Goal: Complete application form: Complete application form

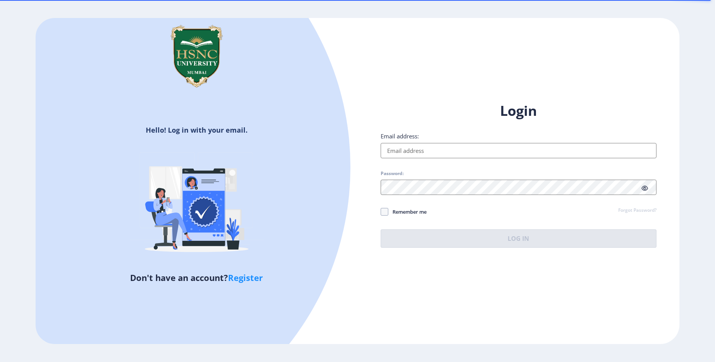
click at [436, 148] on input "Email address:" at bounding box center [518, 150] width 276 height 15
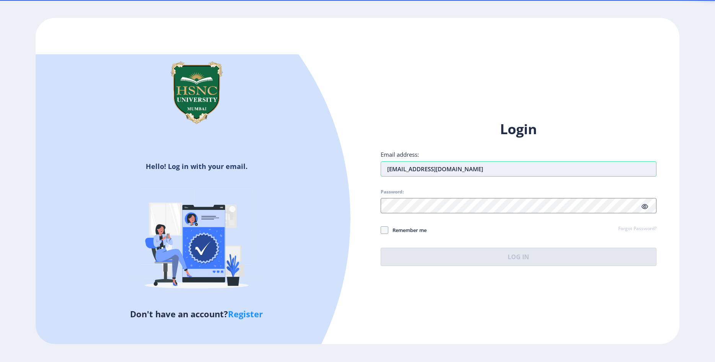
type input "[EMAIL_ADDRESS][DOMAIN_NAME]"
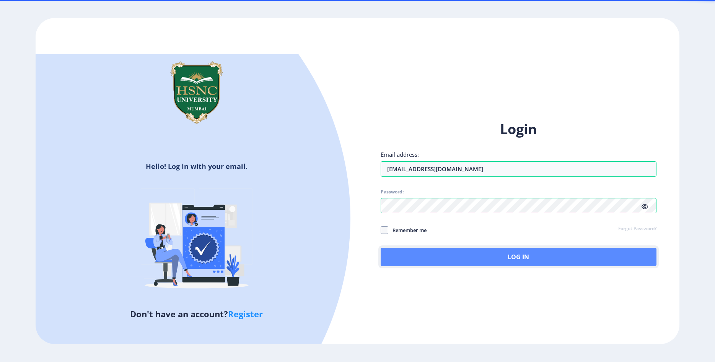
click at [518, 255] on button "Log In" at bounding box center [518, 257] width 276 height 18
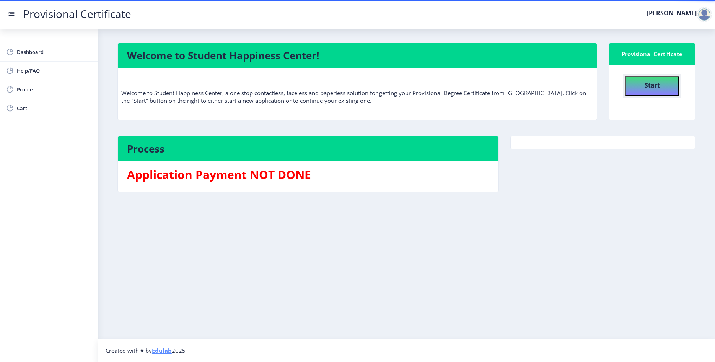
click at [645, 83] on b "Start" at bounding box center [651, 85] width 15 height 8
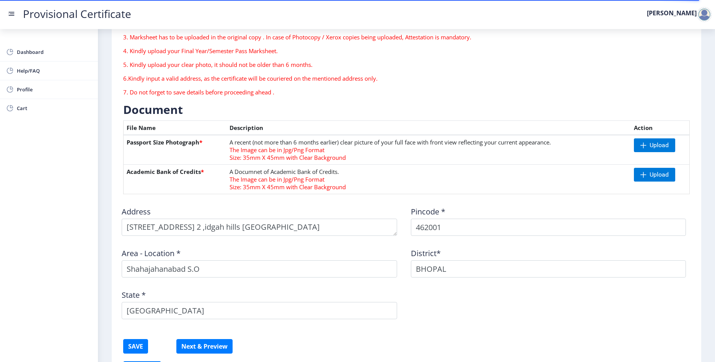
scroll to position [96, 0]
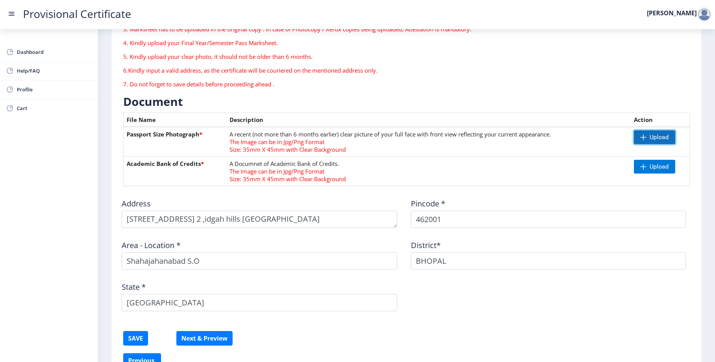
click at [647, 137] on span "Upload" at bounding box center [654, 137] width 41 height 14
click at [644, 136] on nb-action at bounding box center [644, 137] width 27 height 14
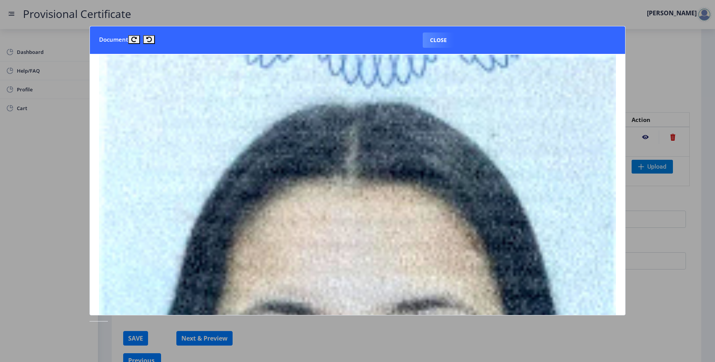
scroll to position [0, 0]
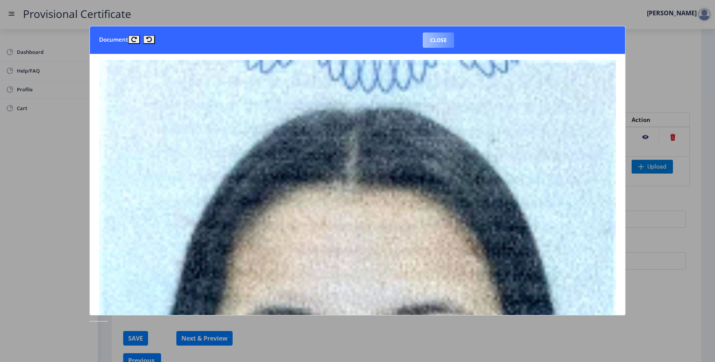
click at [442, 39] on button "Close" at bounding box center [438, 40] width 31 height 15
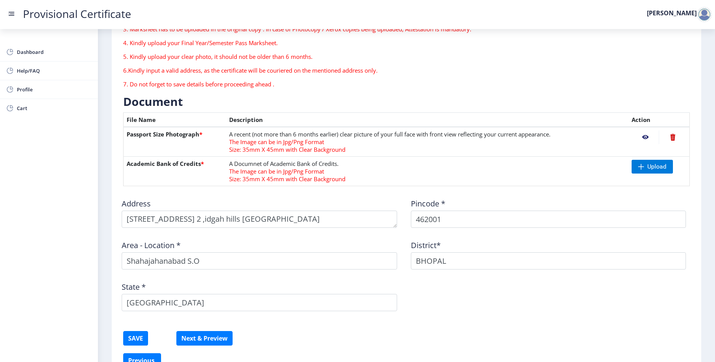
scroll to position [96, 0]
click at [643, 137] on nb-action at bounding box center [644, 137] width 27 height 14
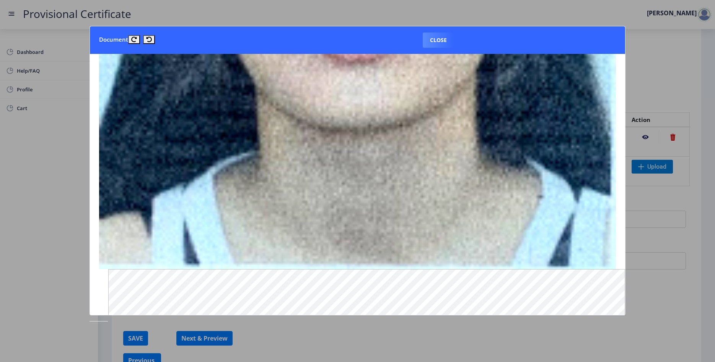
scroll to position [312, 0]
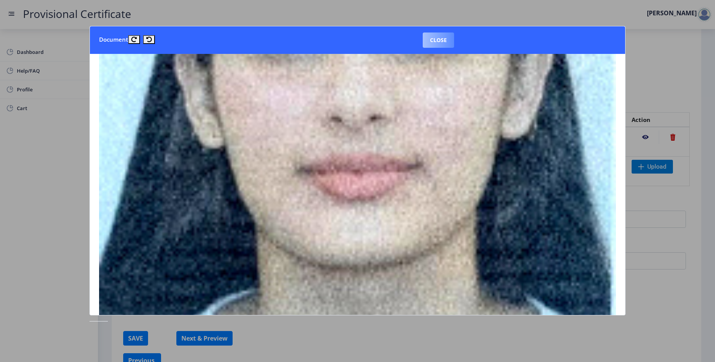
click at [438, 39] on button "Close" at bounding box center [438, 40] width 31 height 15
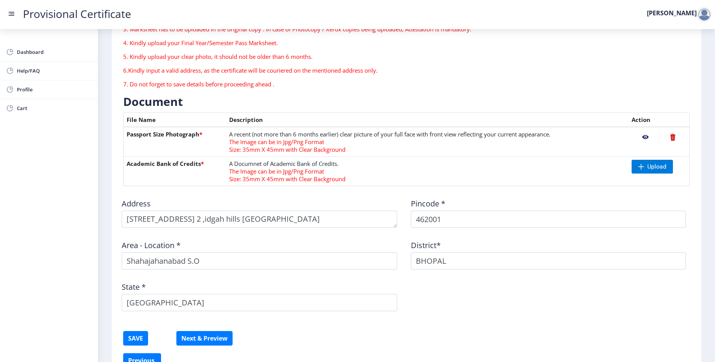
scroll to position [96, 0]
click at [668, 138] on nb-action at bounding box center [672, 137] width 28 height 14
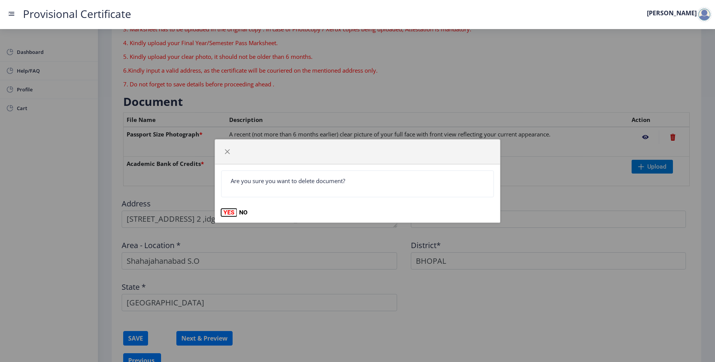
click at [224, 212] on button "YES" at bounding box center [229, 213] width 16 height 8
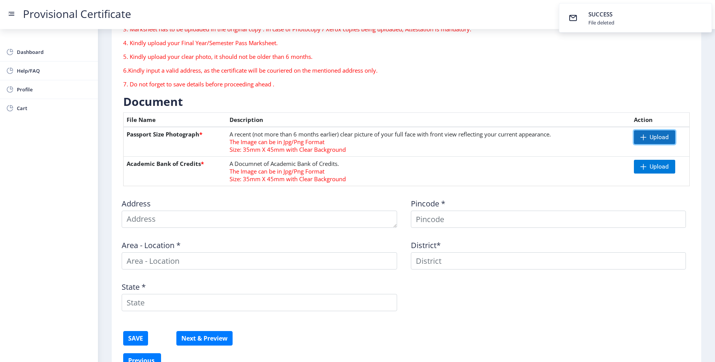
click at [645, 139] on span at bounding box center [643, 137] width 6 height 6
click at [653, 138] on nb-action at bounding box center [644, 137] width 27 height 14
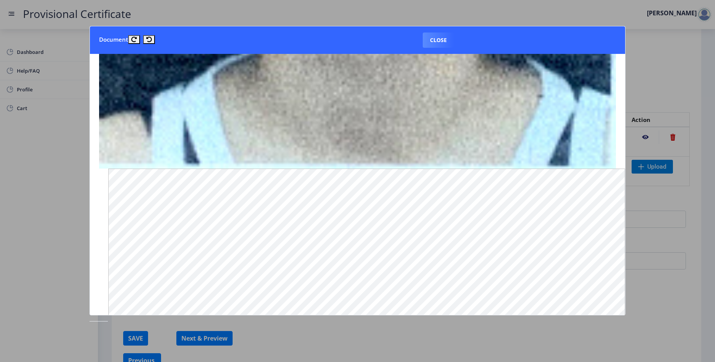
scroll to position [680, 0]
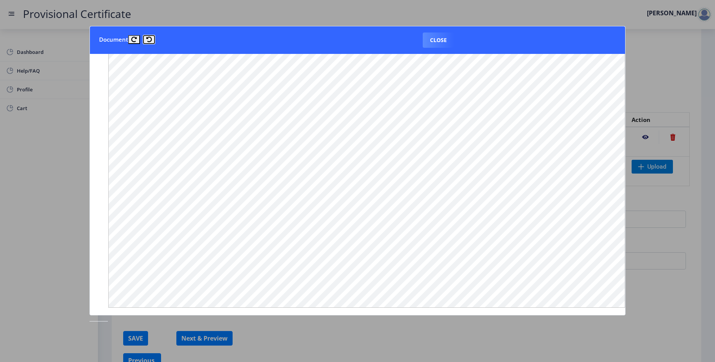
click at [146, 40] on icon at bounding box center [149, 40] width 6 height 6
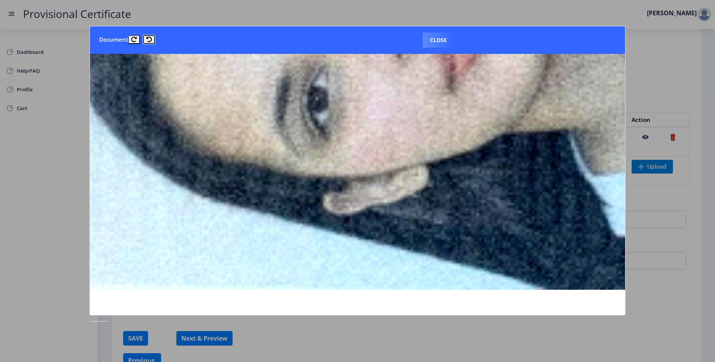
scroll to position [175, 0]
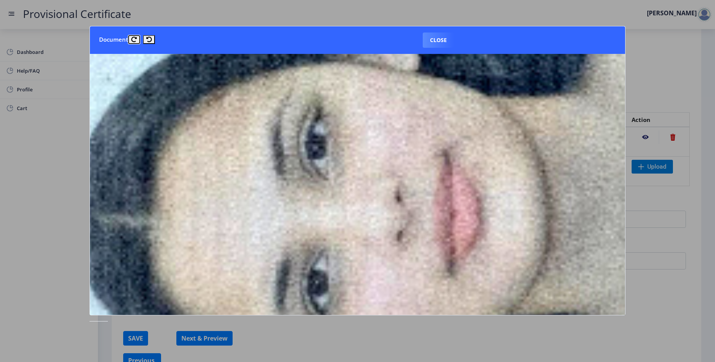
click at [132, 39] on icon at bounding box center [134, 40] width 6 height 6
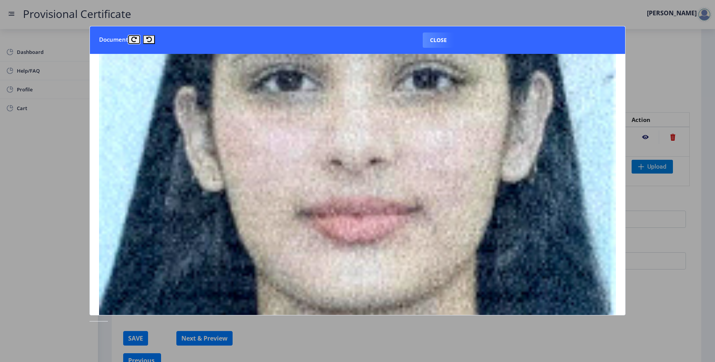
scroll to position [267, 0]
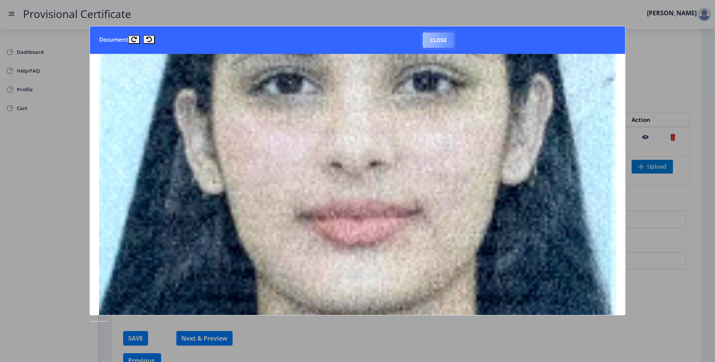
click at [431, 39] on button "Close" at bounding box center [438, 40] width 31 height 15
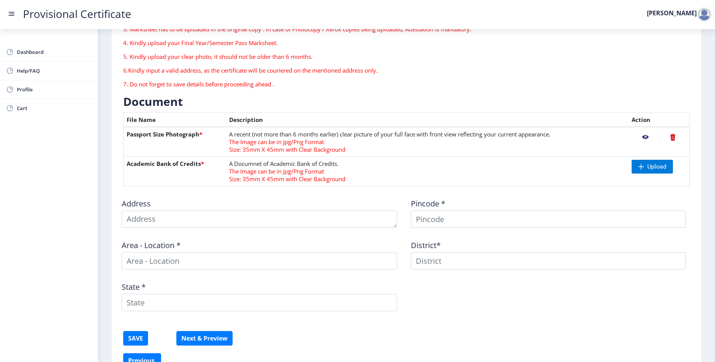
scroll to position [96, 0]
click at [642, 165] on span at bounding box center [641, 167] width 6 height 6
click at [641, 167] on nb-action at bounding box center [644, 167] width 27 height 14
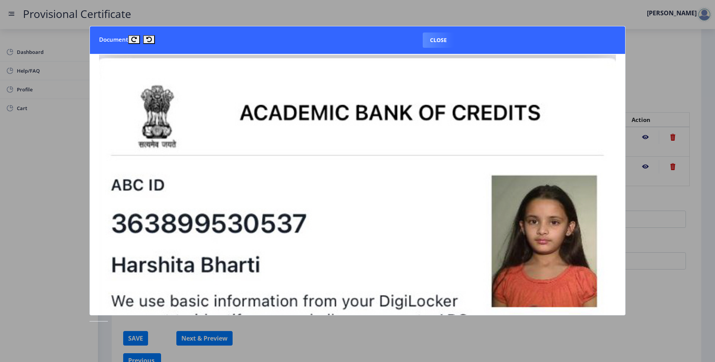
scroll to position [0, 0]
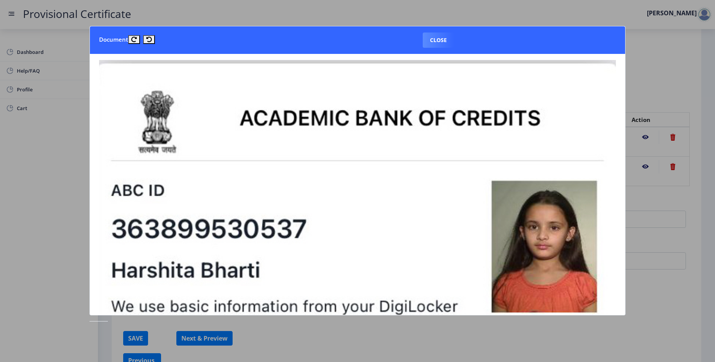
click at [431, 50] on nb-card-header "Document Close" at bounding box center [357, 40] width 535 height 28
click at [431, 42] on button "Close" at bounding box center [438, 40] width 31 height 15
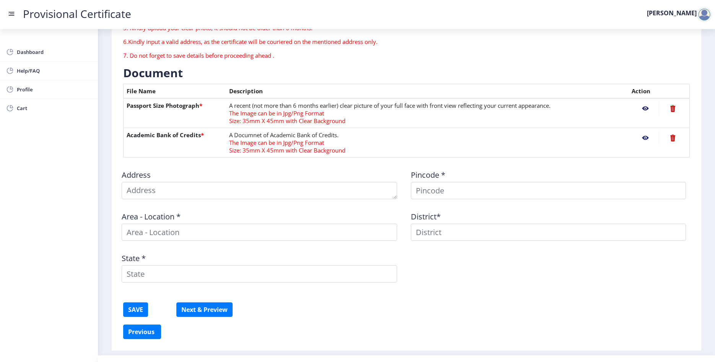
scroll to position [141, 0]
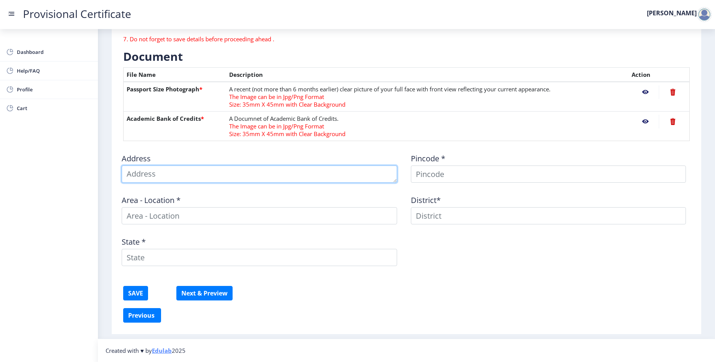
click at [140, 167] on textarea at bounding box center [259, 174] width 275 height 17
type textarea "2"
type textarea "[STREET_ADDRESS]"
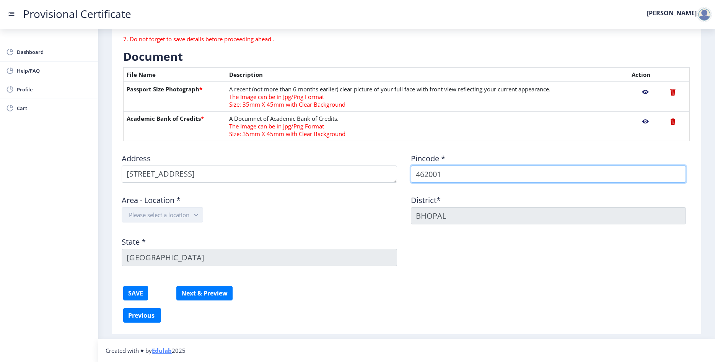
type input "462001"
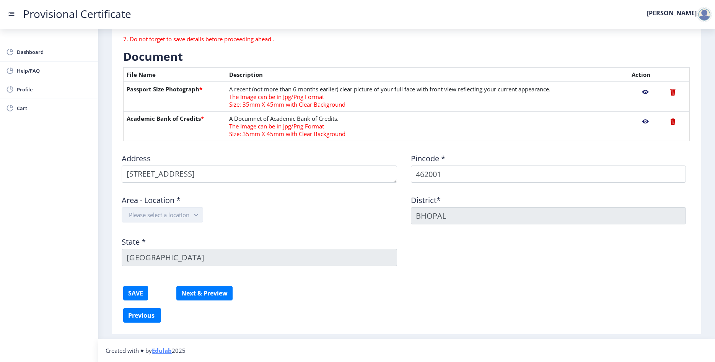
click at [156, 219] on button "Please select a location" at bounding box center [162, 214] width 81 height 15
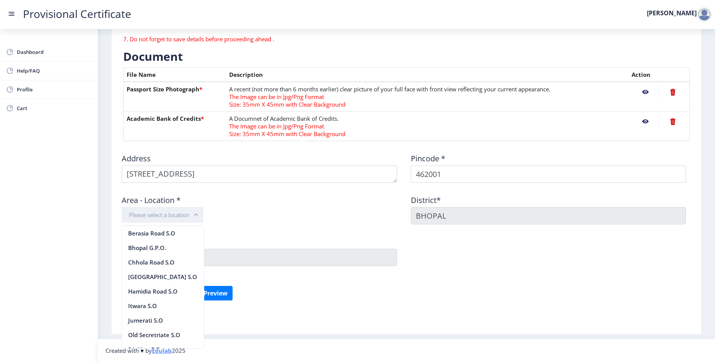
scroll to position [16, 0]
click at [145, 232] on nb-option "Bhopal G.P.O." at bounding box center [163, 231] width 82 height 15
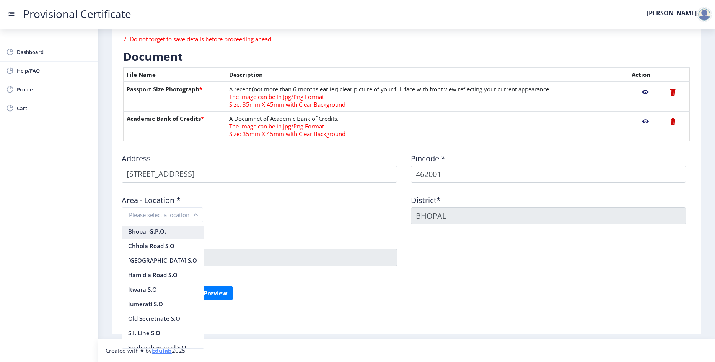
scroll to position [141, 0]
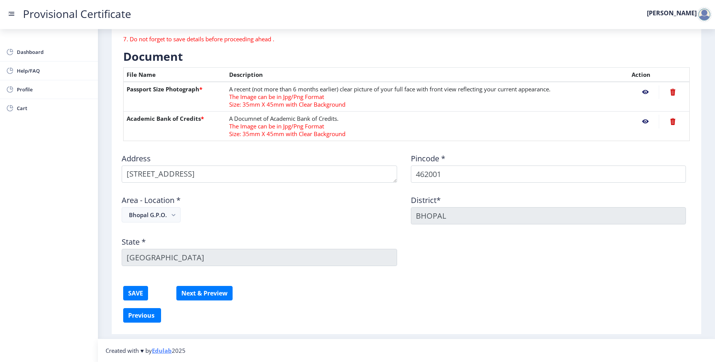
click at [310, 225] on div "Address Pincode * 462001 Area - Location * Bhopal G.P.O. District* BHOPAL State…" at bounding box center [406, 209] width 578 height 125
click at [138, 293] on button "SAVE" at bounding box center [135, 293] width 25 height 15
click at [198, 294] on button "Next & Preview" at bounding box center [204, 293] width 56 height 15
click at [141, 293] on button "SAVE" at bounding box center [135, 293] width 25 height 15
click at [189, 295] on button "Next & Preview" at bounding box center [204, 293] width 56 height 15
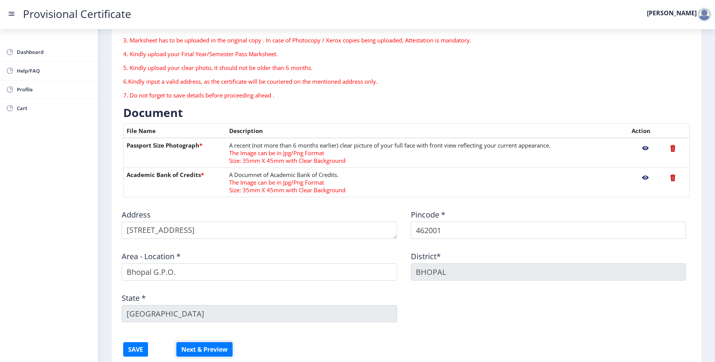
scroll to position [96, 0]
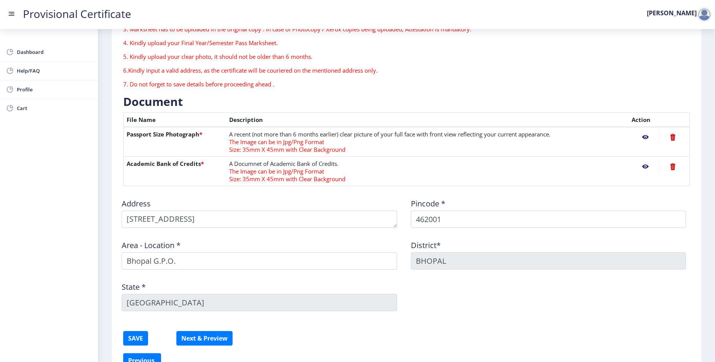
click at [673, 135] on nb-action at bounding box center [672, 137] width 28 height 14
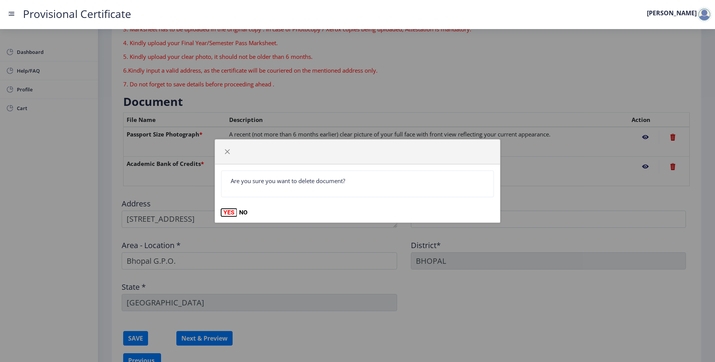
click at [223, 213] on button "YES" at bounding box center [229, 213] width 16 height 8
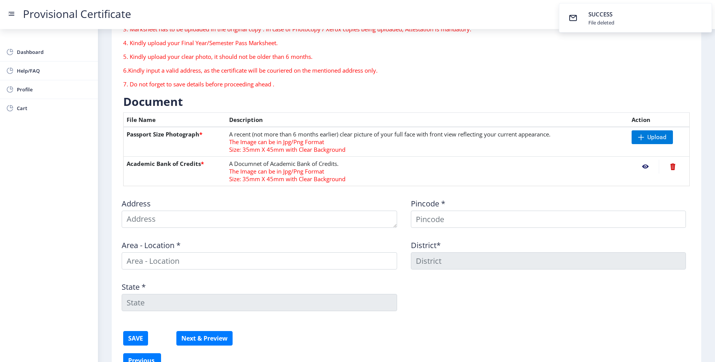
click at [672, 167] on nb-action at bounding box center [672, 167] width 28 height 14
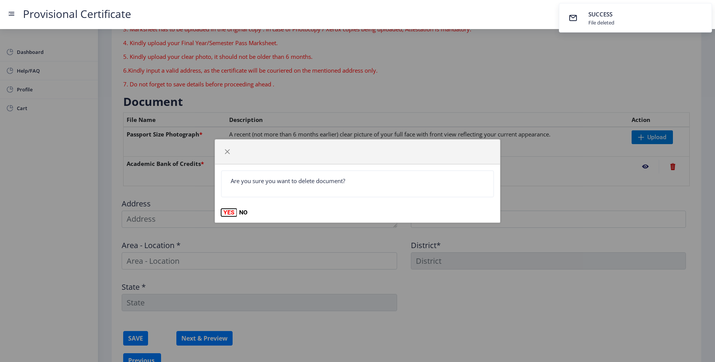
click at [227, 210] on button "YES" at bounding box center [229, 213] width 16 height 8
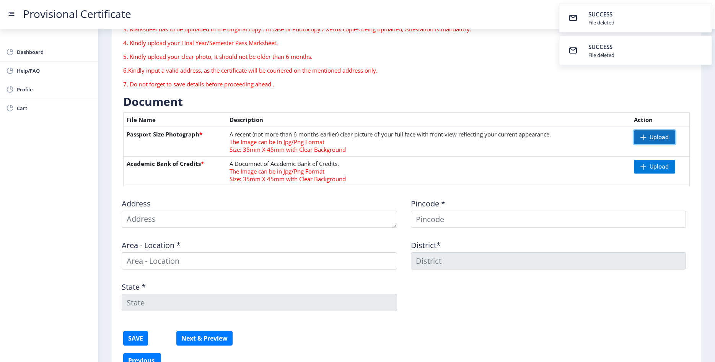
click at [646, 137] on span at bounding box center [643, 137] width 6 height 6
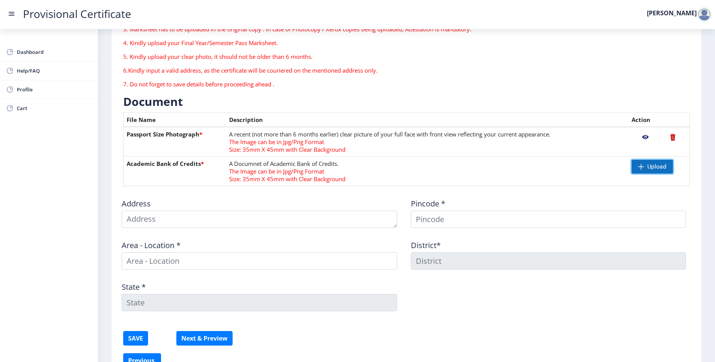
click at [641, 168] on span at bounding box center [641, 167] width 6 height 6
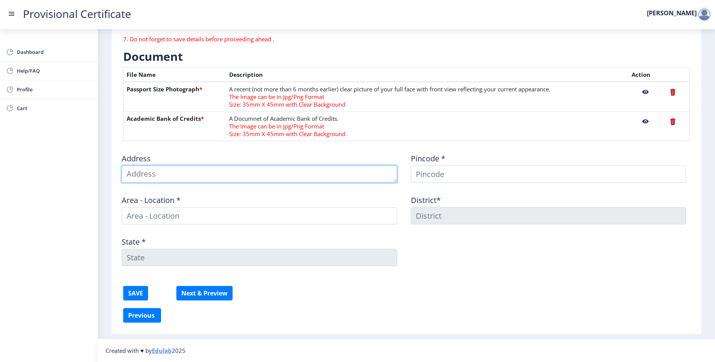
click at [143, 171] on textarea at bounding box center [259, 174] width 275 height 17
type textarea "[STREET_ADDRESS]"
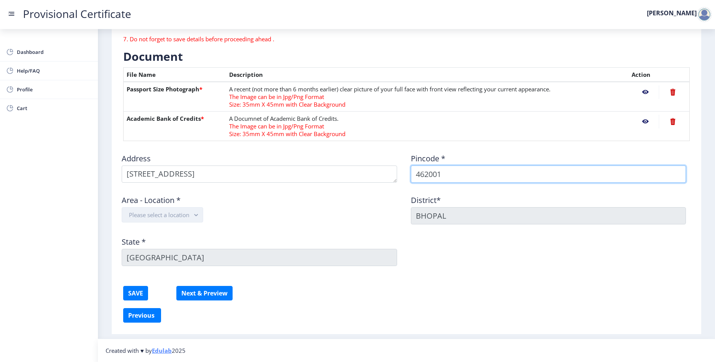
type input "462001"
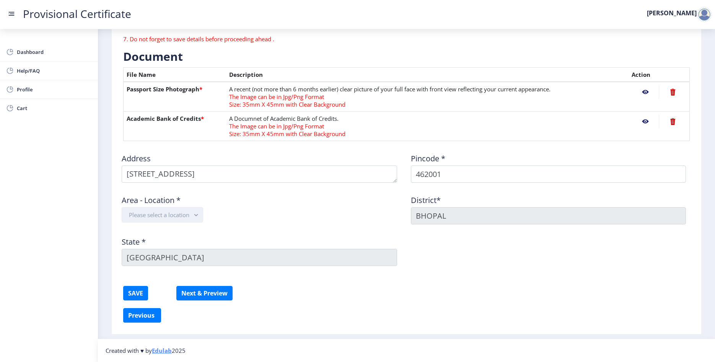
click at [160, 215] on button "Please select a location" at bounding box center [162, 214] width 81 height 15
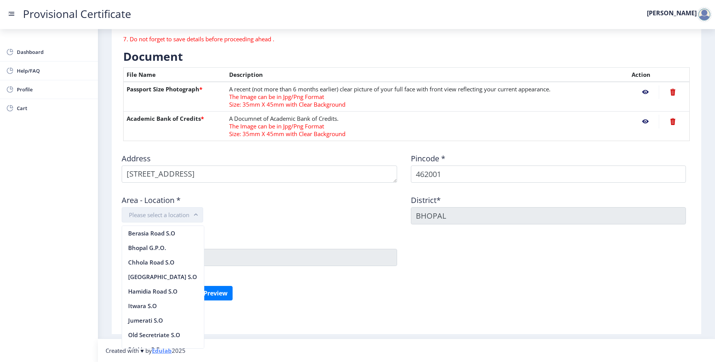
scroll to position [16, 0]
click at [155, 231] on nb-option "Bhopal G.P.O." at bounding box center [163, 231] width 82 height 15
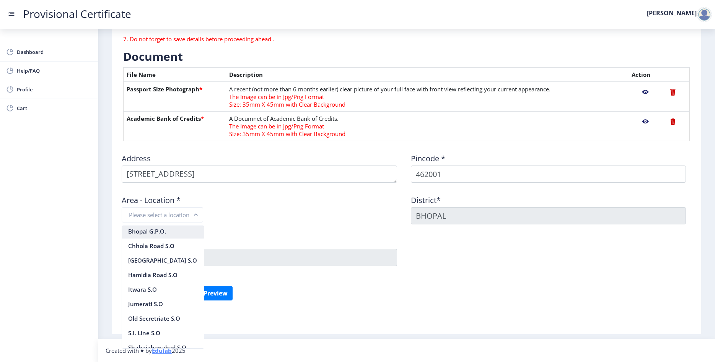
scroll to position [141, 0]
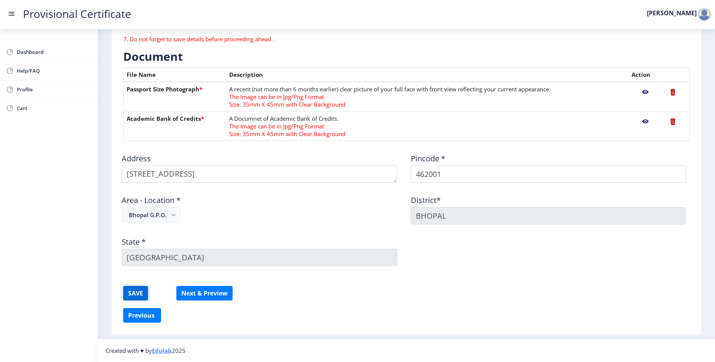
click at [134, 291] on button "SAVE" at bounding box center [135, 293] width 25 height 15
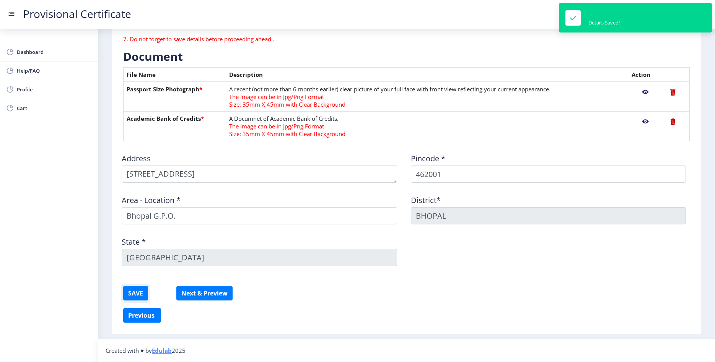
click at [134, 291] on button "SAVE" at bounding box center [135, 293] width 25 height 15
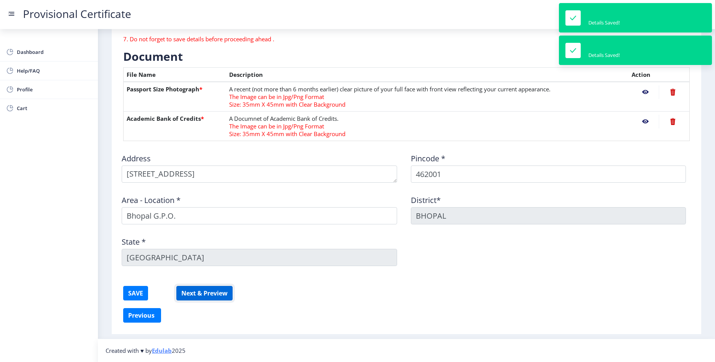
click at [202, 297] on button "Next & Preview" at bounding box center [204, 293] width 56 height 15
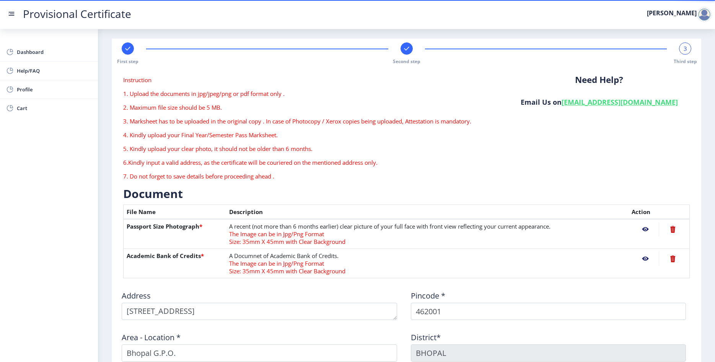
scroll to position [0, 0]
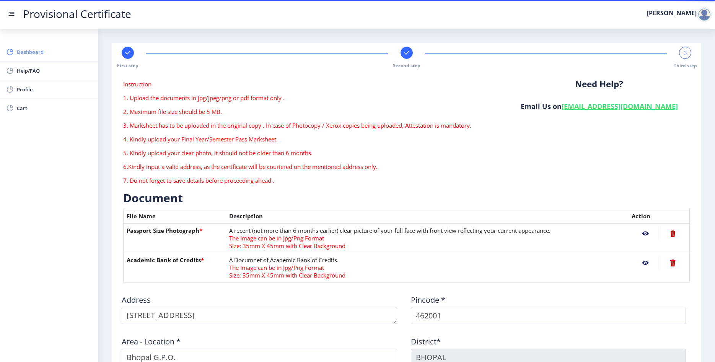
click at [21, 51] on span "Dashboard" at bounding box center [54, 51] width 75 height 9
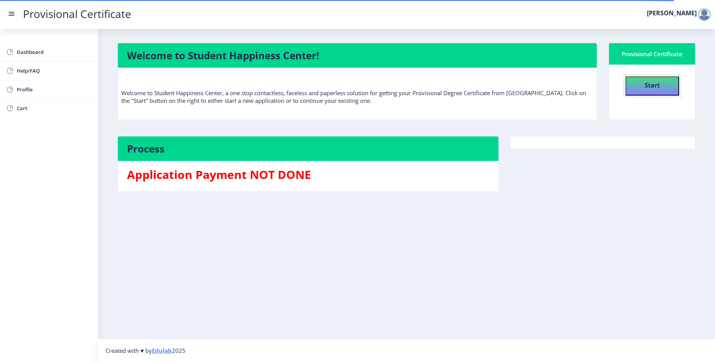
click at [652, 85] on b "Start" at bounding box center [651, 85] width 15 height 8
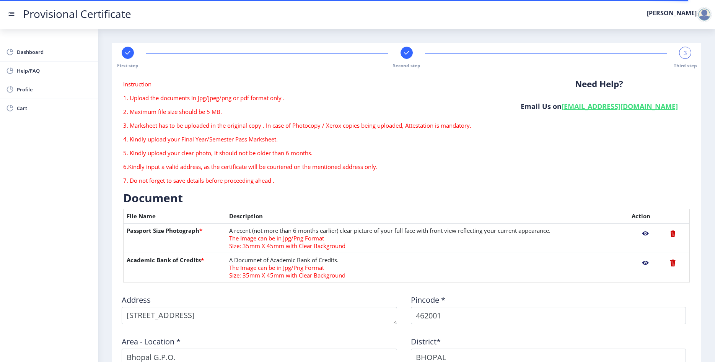
click at [121, 50] on div "First step Second step 3 Third step" at bounding box center [406, 58] width 582 height 22
click at [126, 53] on g at bounding box center [128, 53] width 8 height 8
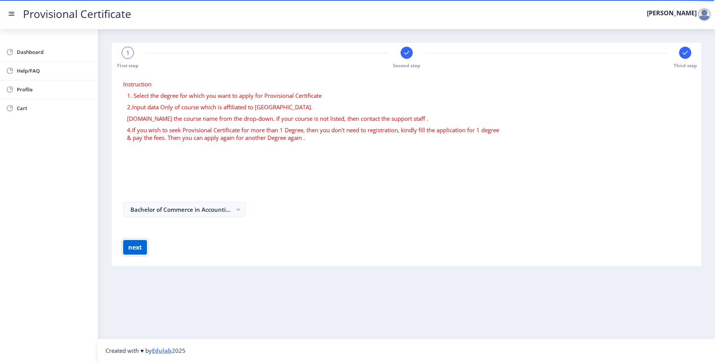
click at [135, 249] on button "next" at bounding box center [135, 247] width 24 height 15
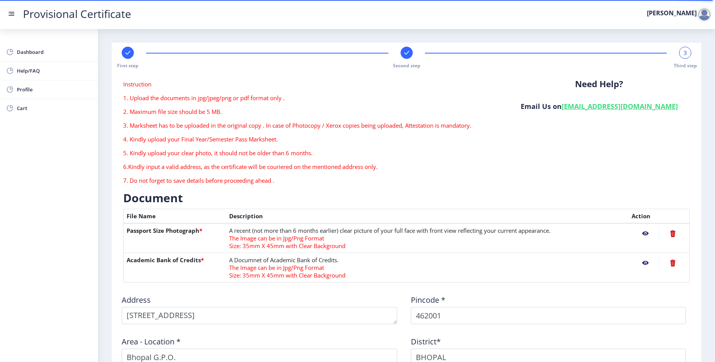
click at [405, 51] on rect at bounding box center [407, 53] width 8 height 8
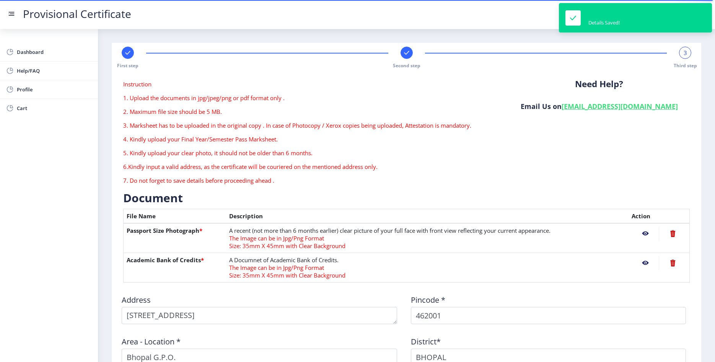
select select "A"
select select "March"
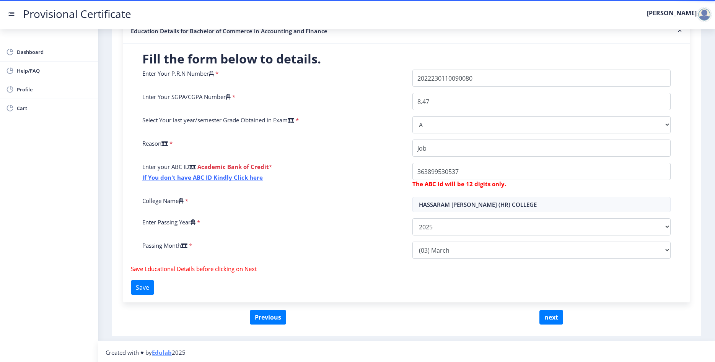
scroll to position [163, 0]
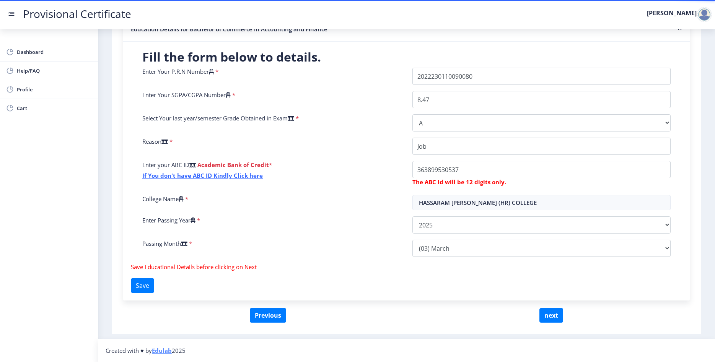
click at [379, 208] on div "College Name *" at bounding box center [272, 202] width 270 height 15
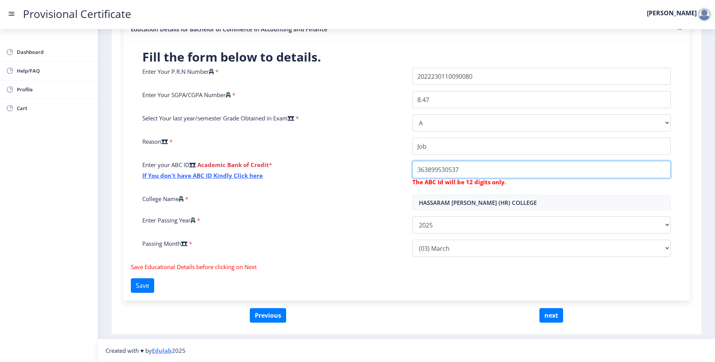
click at [471, 166] on input "College Name" at bounding box center [541, 169] width 258 height 17
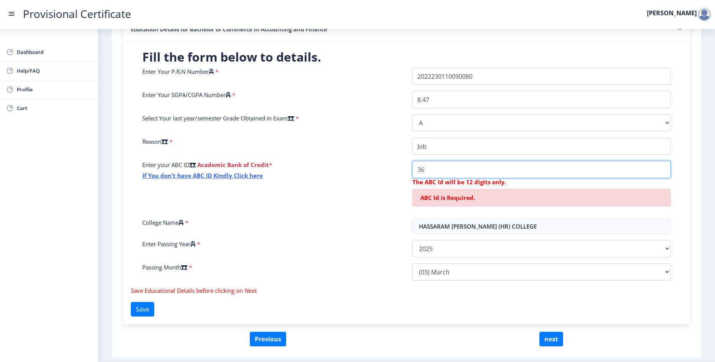
type input "3"
type input "363899530537"
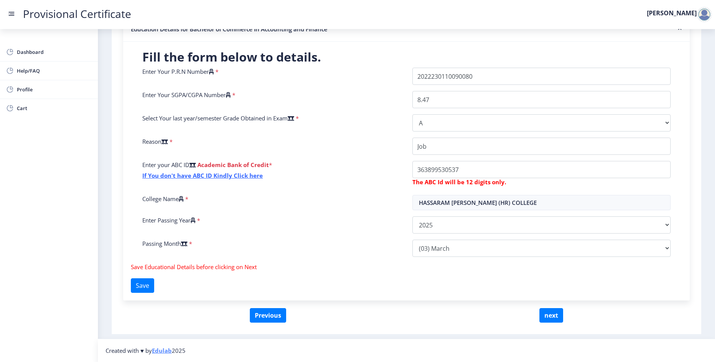
click at [354, 215] on div "Enter Your P.R.N Number * Enter Your SGPA/CGPA Number * 8.47 Select Your last y…" at bounding box center [407, 165] width 540 height 195
click at [147, 289] on button "Save" at bounding box center [142, 285] width 23 height 15
click at [546, 312] on button "next" at bounding box center [551, 315] width 24 height 15
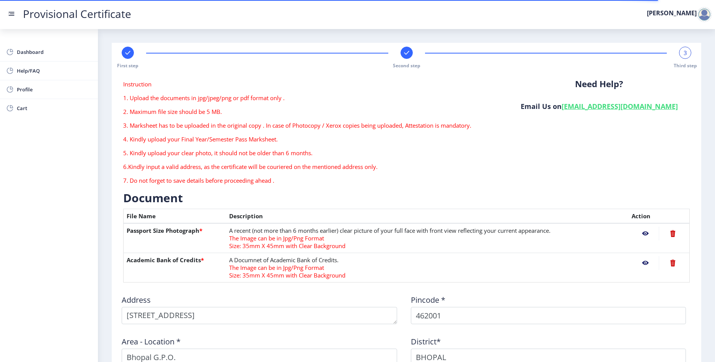
click at [407, 52] on rect at bounding box center [407, 53] width 8 height 8
select select "A"
select select "March"
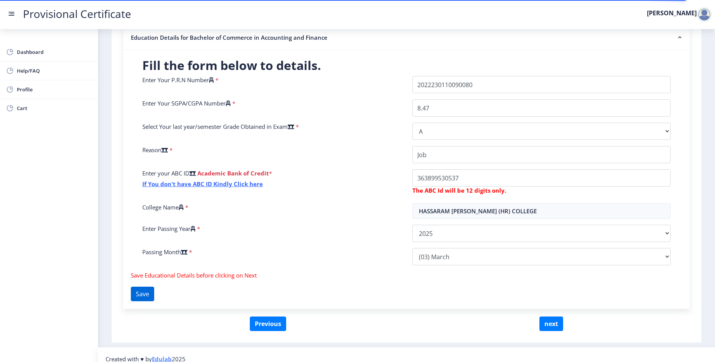
scroll to position [163, 0]
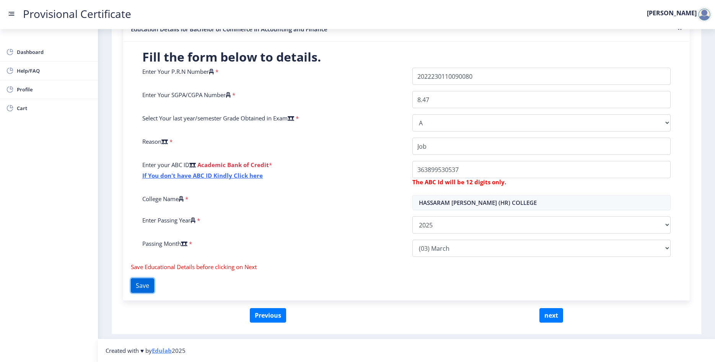
click at [153, 291] on button "Save" at bounding box center [142, 285] width 23 height 15
click at [544, 312] on button "next" at bounding box center [551, 315] width 24 height 15
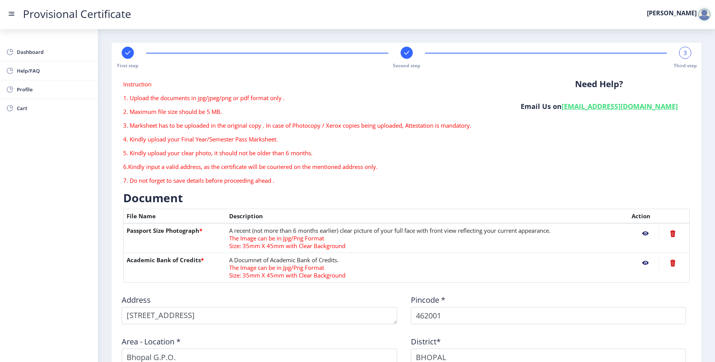
scroll to position [141, 0]
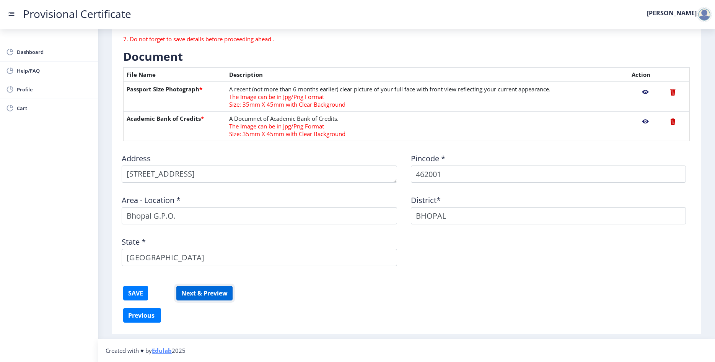
click at [213, 290] on button "Next & Preview" at bounding box center [204, 293] width 56 height 15
